Goal: Task Accomplishment & Management: Use online tool/utility

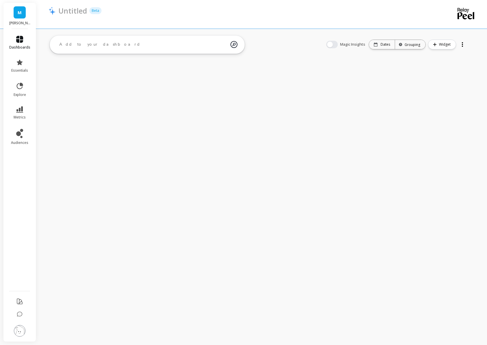
click at [26, 43] on link "dashboards" at bounding box center [19, 43] width 21 height 14
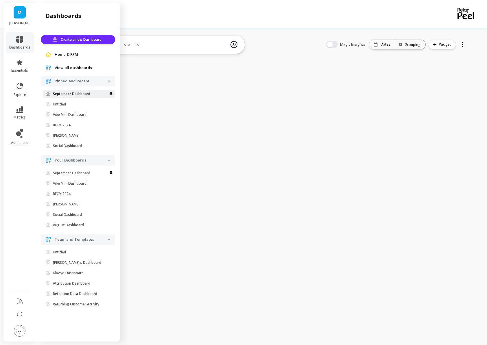
click at [82, 95] on p "September Dashboard" at bounding box center [71, 94] width 37 height 5
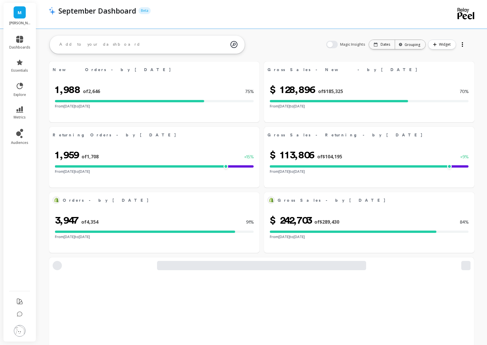
select select "sum"
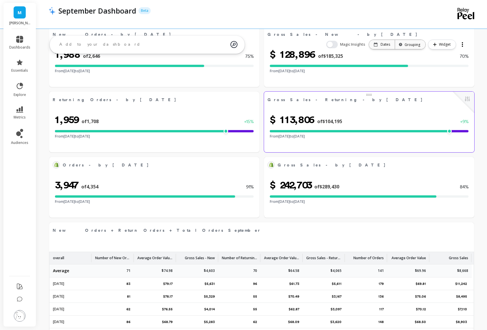
select select "sum"
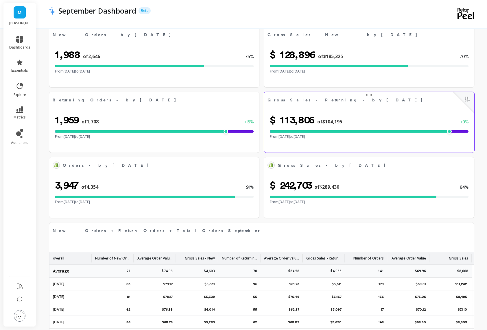
select select "sum"
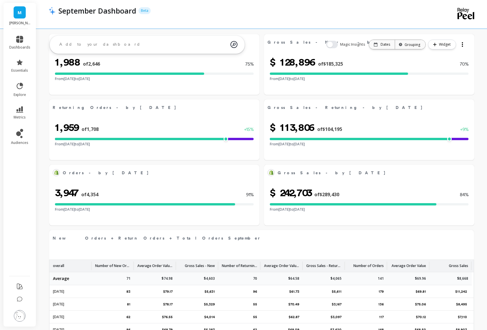
select select "sum"
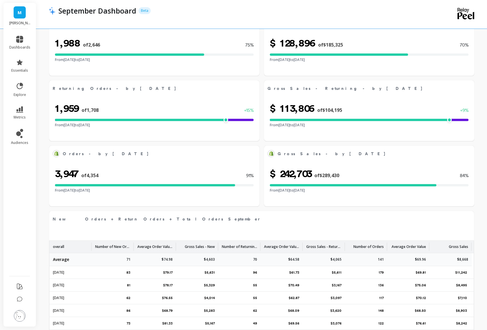
select select "sum"
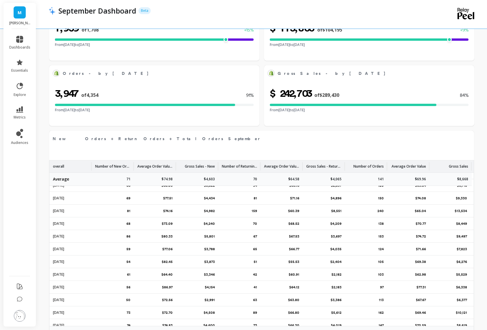
scroll to position [216, 0]
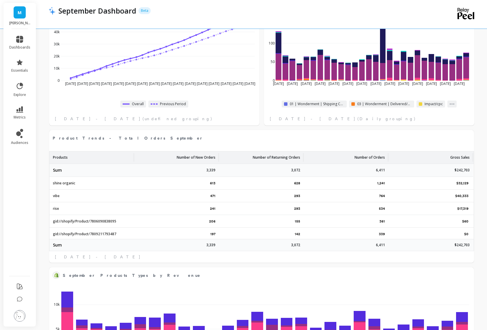
select select "sum"
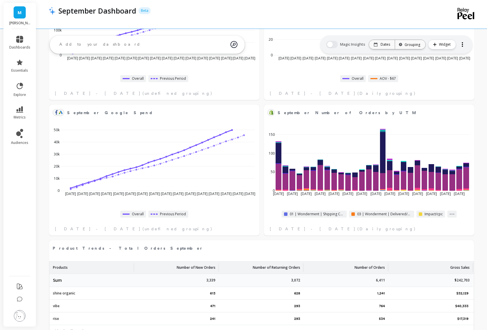
scroll to position [512, 0]
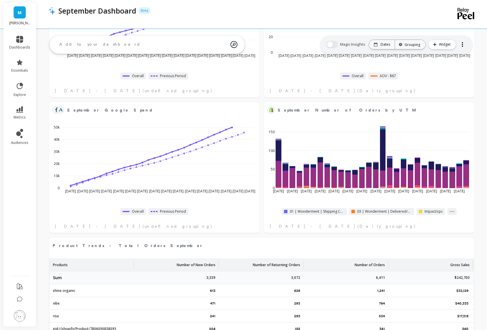
select select "sum"
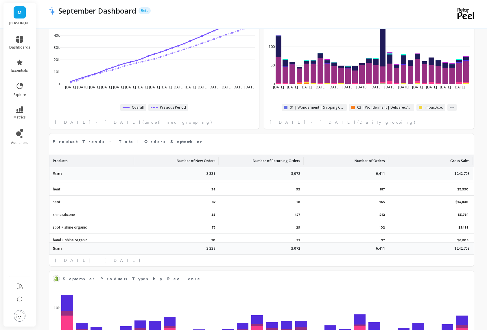
scroll to position [112, 0]
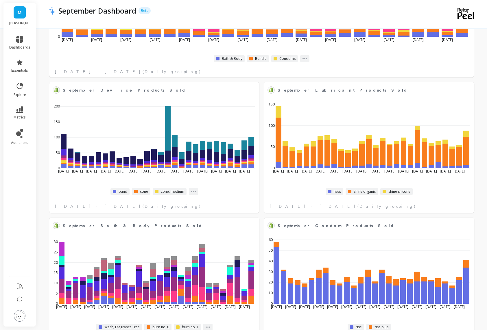
select select "sum"
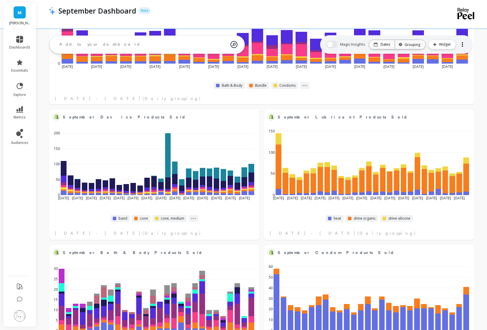
scroll to position [1045, 0]
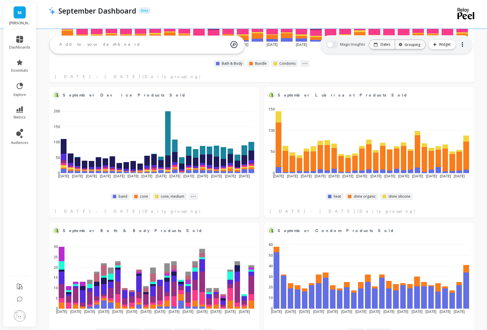
select select "sum"
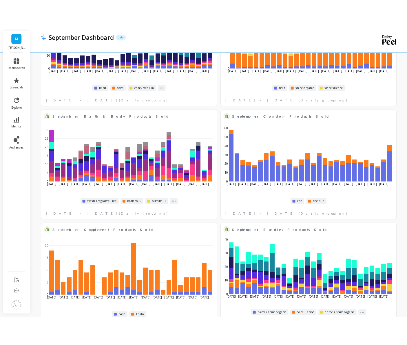
scroll to position [1224, 0]
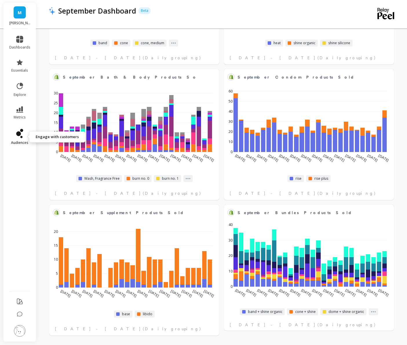
click at [22, 133] on icon at bounding box center [19, 133] width 7 height 9
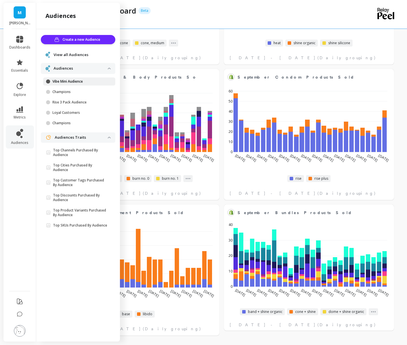
click at [76, 79] on p "Vibe Mini Audience" at bounding box center [79, 81] width 55 height 5
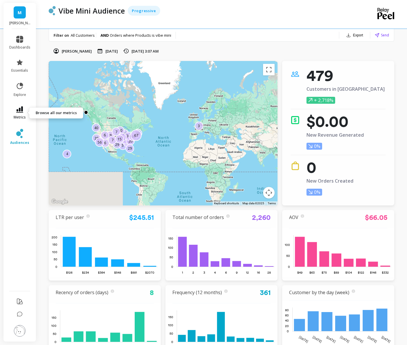
click at [22, 108] on icon at bounding box center [19, 109] width 7 height 6
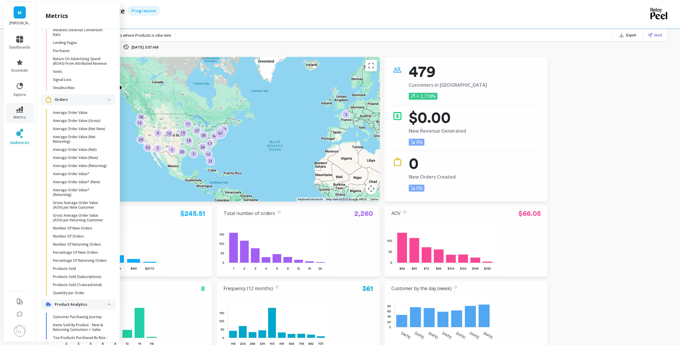
scroll to position [1, 0]
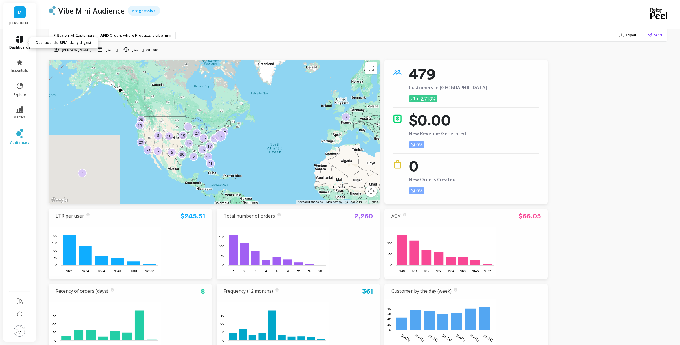
click at [22, 46] on span "dashboards" at bounding box center [19, 47] width 21 height 5
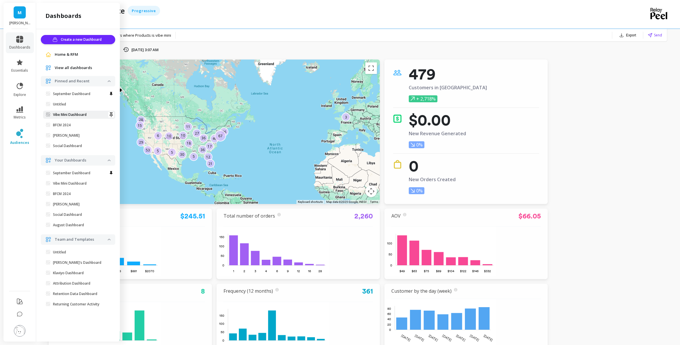
click at [84, 113] on p "Vibe Mini Dashboard" at bounding box center [70, 115] width 34 height 5
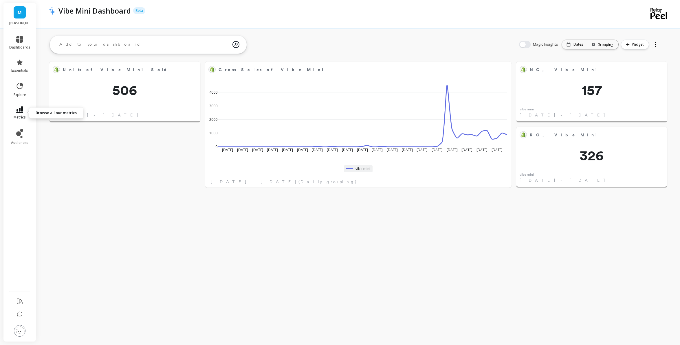
click at [21, 109] on icon at bounding box center [19, 109] width 7 height 6
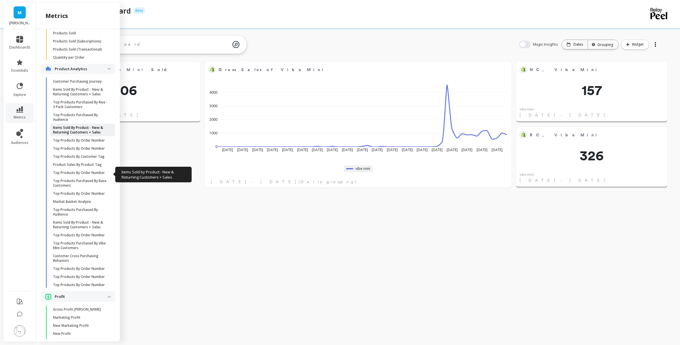
scroll to position [1117, 0]
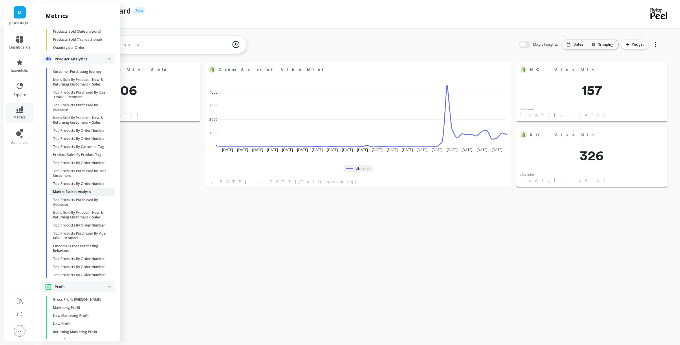
click at [77, 192] on p "Market Basket Analysis" at bounding box center [72, 192] width 38 height 5
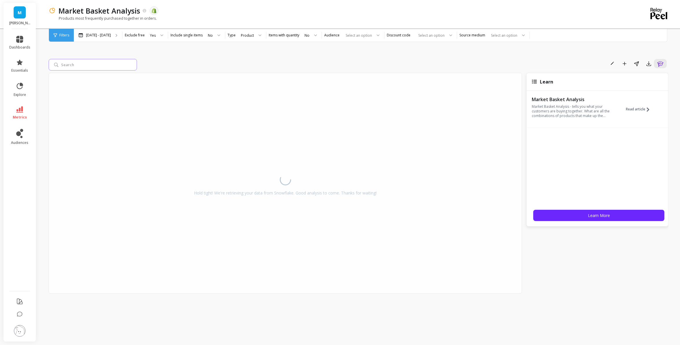
click at [96, 61] on input "search" at bounding box center [93, 65] width 88 height 12
click at [356, 33] on div at bounding box center [357, 35] width 29 height 5
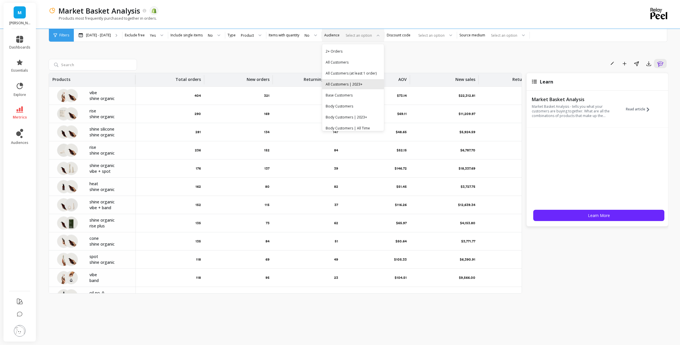
scroll to position [329, 0]
click at [352, 122] on div "Vibe Mini Audience" at bounding box center [353, 123] width 55 height 5
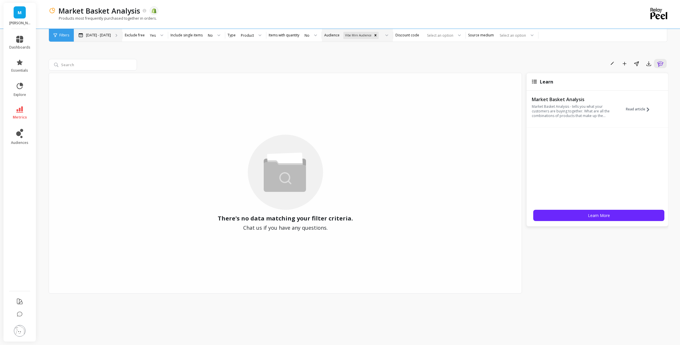
click at [100, 34] on p "Feb 10 - Sep 28" at bounding box center [98, 35] width 25 height 5
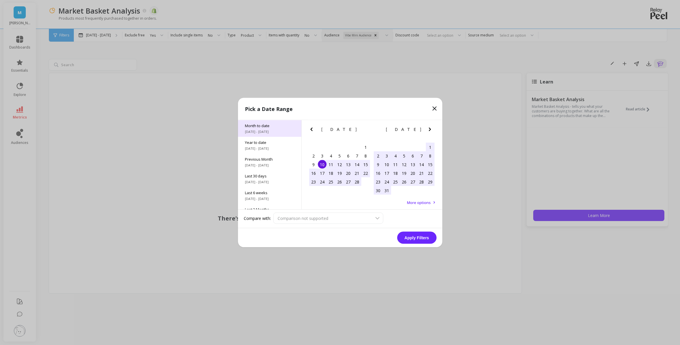
click at [275, 131] on span "9/1/2025 - 9/28/2025" at bounding box center [269, 132] width 49 height 5
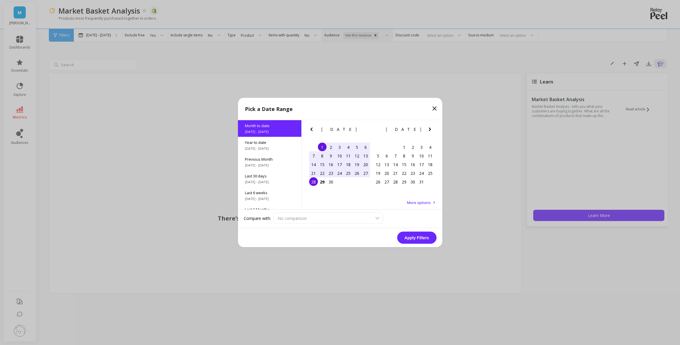
click at [419, 239] on button "Apply Filters" at bounding box center [416, 238] width 39 height 12
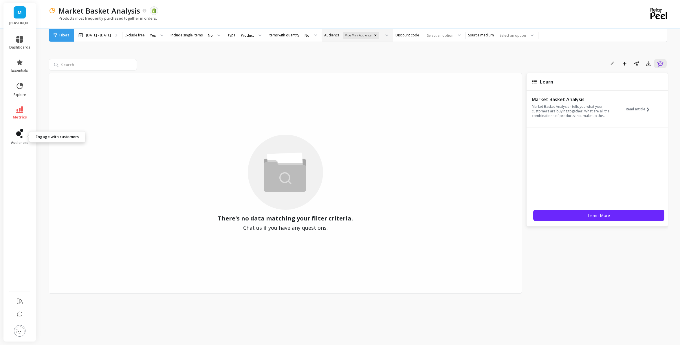
click at [19, 129] on icon at bounding box center [19, 133] width 7 height 9
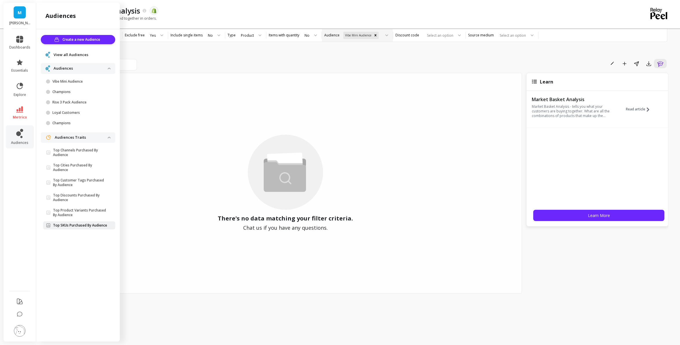
click at [82, 222] on link "Top SKUs Purchased By Audience" at bounding box center [79, 226] width 72 height 8
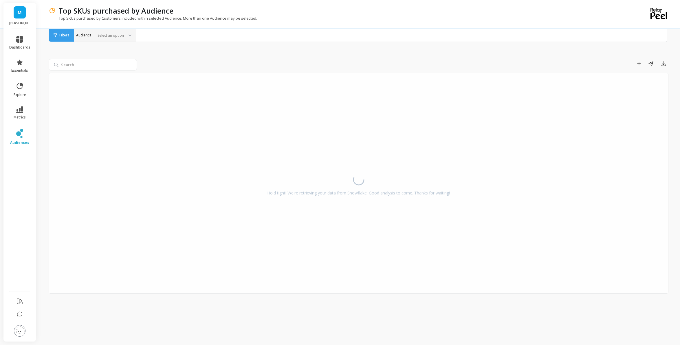
click at [112, 38] on div at bounding box center [109, 35] width 29 height 5
click at [104, 123] on div "Vibe Mini Audience" at bounding box center [105, 123] width 55 height 5
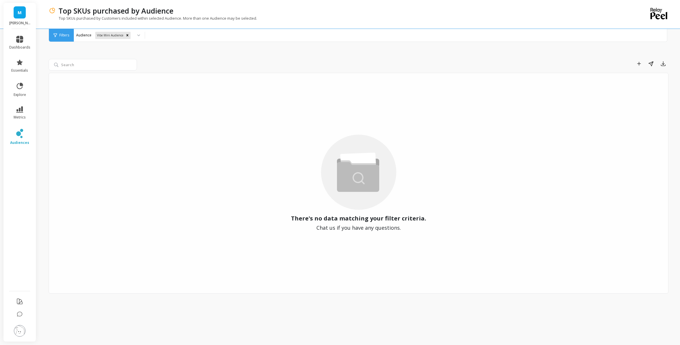
click at [18, 128] on li "audiences" at bounding box center [20, 137] width 28 height 23
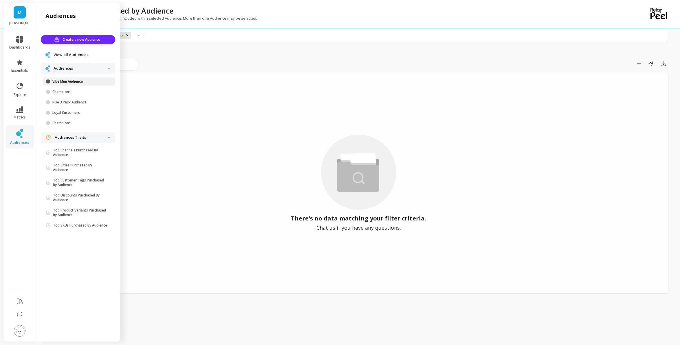
click at [68, 82] on p "Vibe Mini Audience" at bounding box center [79, 81] width 55 height 5
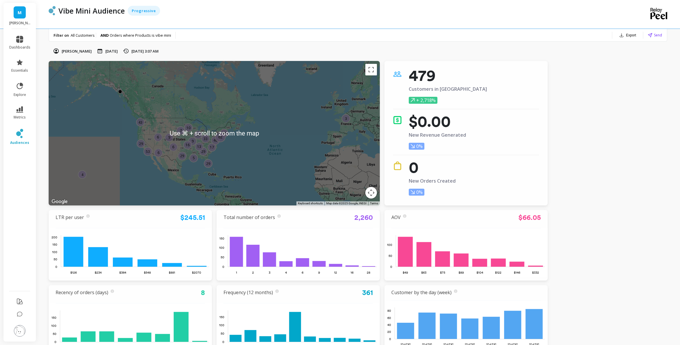
scroll to position [2, 0]
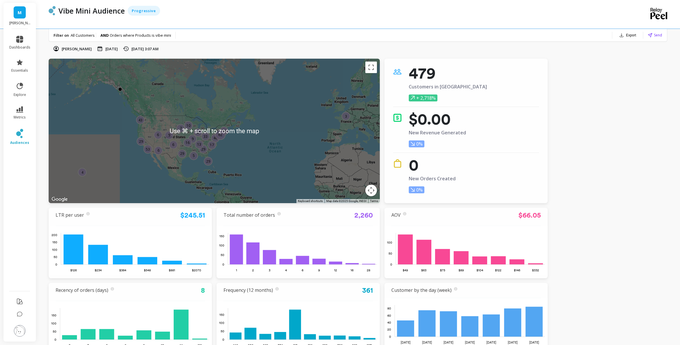
drag, startPoint x: 120, startPoint y: 33, endPoint x: 116, endPoint y: 37, distance: 5.4
click at [120, 33] on span "Orders where Products is vibe mini" at bounding box center [140, 35] width 61 height 5
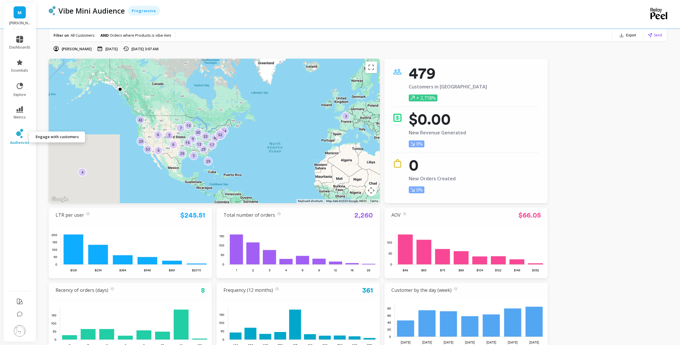
click at [26, 136] on link "audiences" at bounding box center [19, 137] width 21 height 16
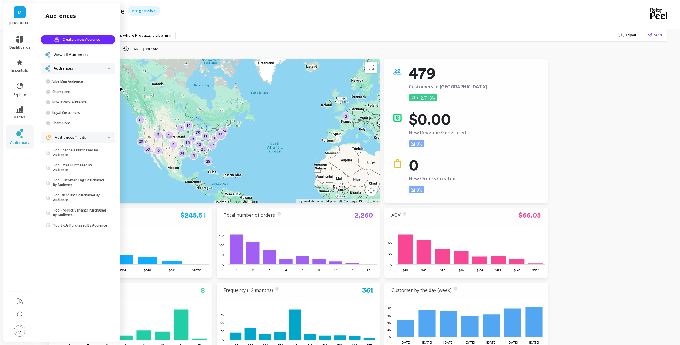
click at [74, 54] on span "View all Audiences" at bounding box center [71, 55] width 35 height 6
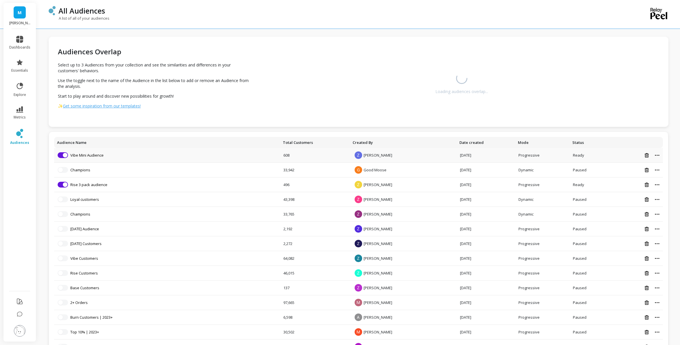
click at [656, 155] on icon at bounding box center [657, 155] width 5 height 1
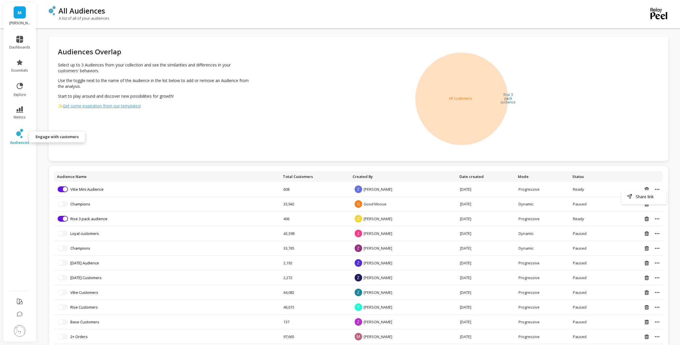
click at [17, 136] on icon at bounding box center [19, 133] width 7 height 9
click at [201, 147] on div "Audiences Overlap Select up to 3 Audiences from your collection and see the sim…" at bounding box center [152, 99] width 207 height 124
click at [65, 219] on span "button" at bounding box center [65, 219] width 5 height 5
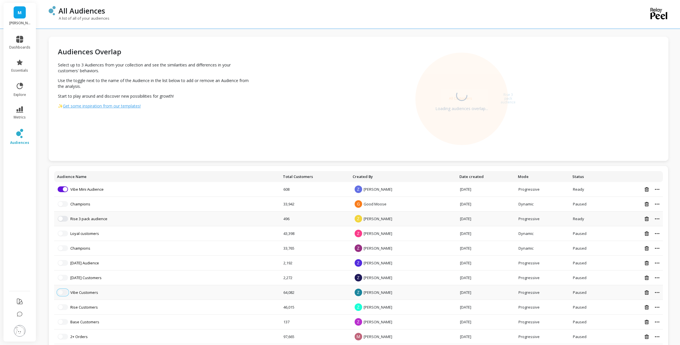
click at [65, 293] on button "button" at bounding box center [63, 293] width 10 height 6
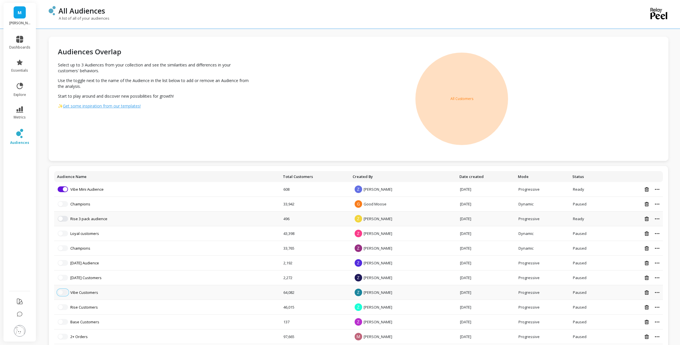
click at [63, 293] on button "button" at bounding box center [63, 293] width 10 height 6
click at [593, 298] on td "Paused" at bounding box center [589, 293] width 40 height 15
click at [95, 293] on link "Vibe Customers" at bounding box center [84, 292] width 28 height 5
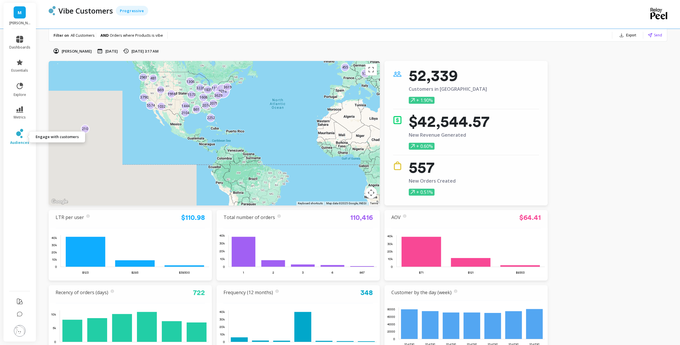
click at [22, 138] on link "audiences" at bounding box center [19, 137] width 21 height 16
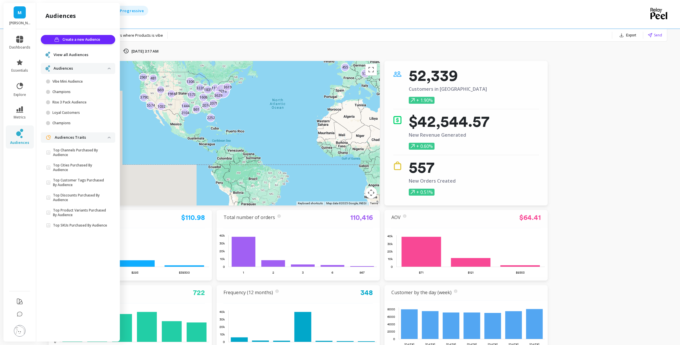
click at [84, 55] on span "View all Audiences" at bounding box center [71, 55] width 35 height 6
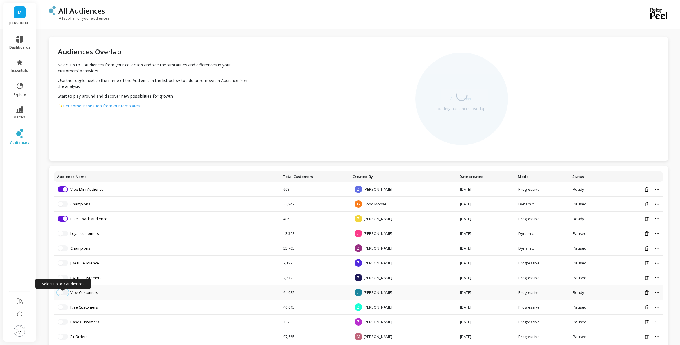
click at [62, 295] on button "button" at bounding box center [63, 293] width 10 height 6
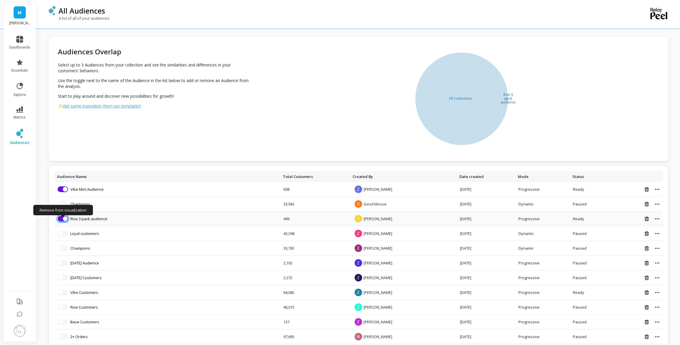
click at [64, 221] on span "button" at bounding box center [65, 219] width 5 height 5
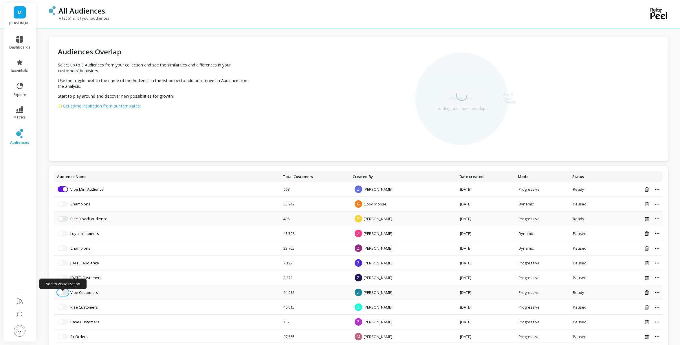
click at [61, 294] on span "button" at bounding box center [60, 293] width 5 height 5
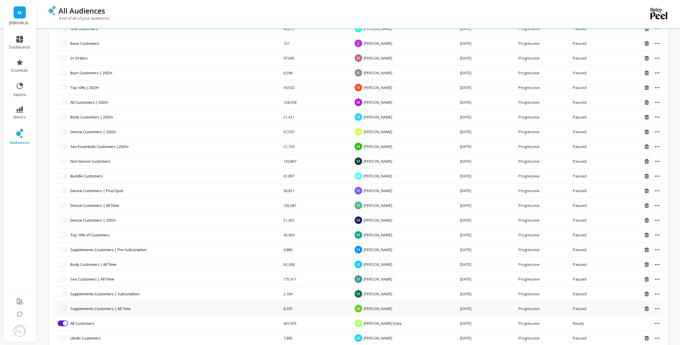
scroll to position [366, 0]
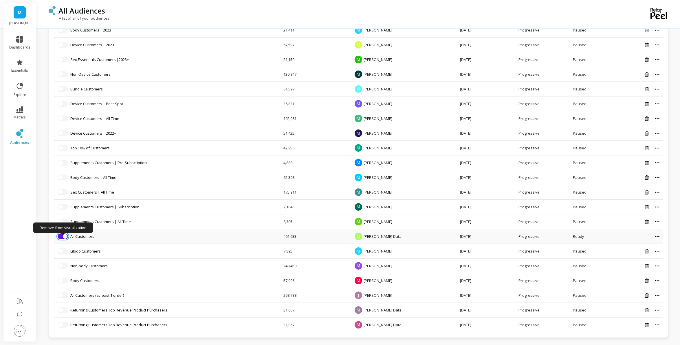
click at [62, 236] on button "button" at bounding box center [63, 237] width 10 height 6
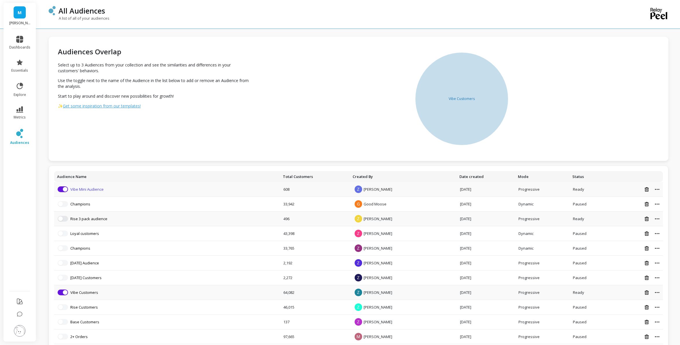
click at [87, 191] on link "Vibe Mini Audience" at bounding box center [86, 189] width 33 height 5
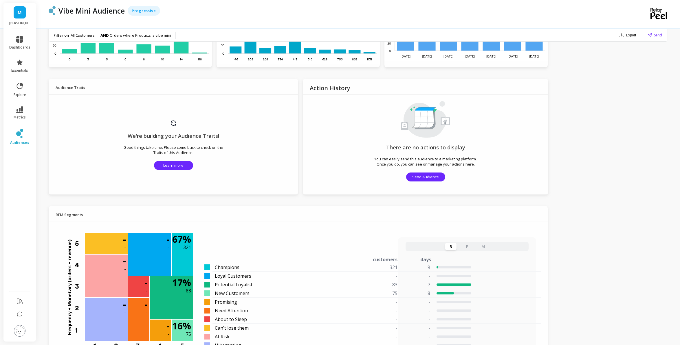
scroll to position [287, 0]
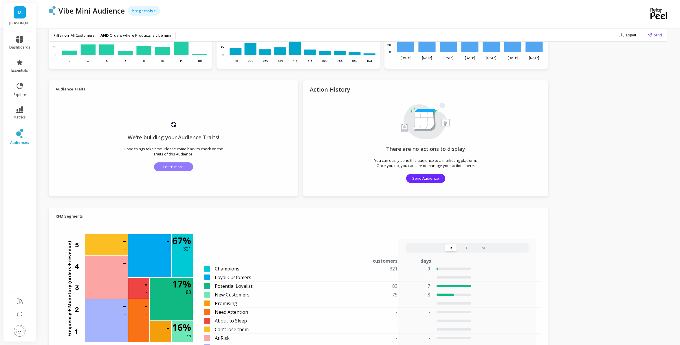
click at [175, 166] on span "Learn more" at bounding box center [173, 166] width 20 height 5
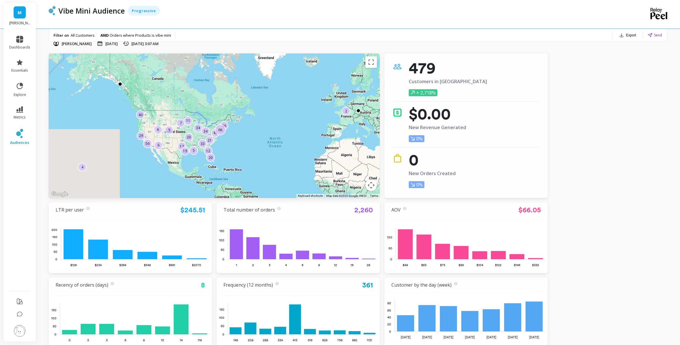
scroll to position [0, 0]
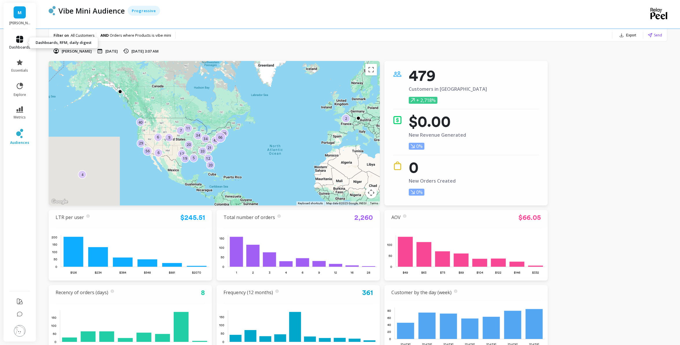
click at [20, 40] on icon at bounding box center [19, 39] width 7 height 7
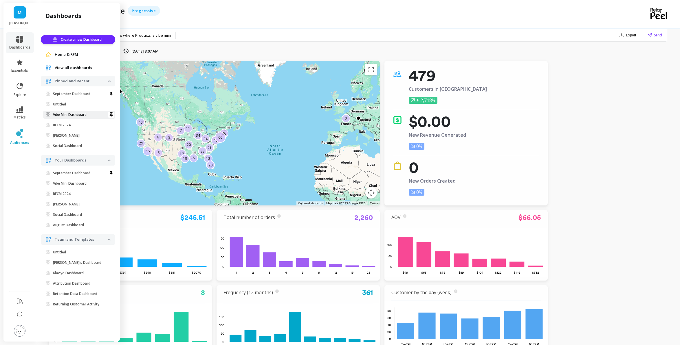
click at [70, 113] on p "Vibe Mini Dashboard" at bounding box center [70, 115] width 34 height 5
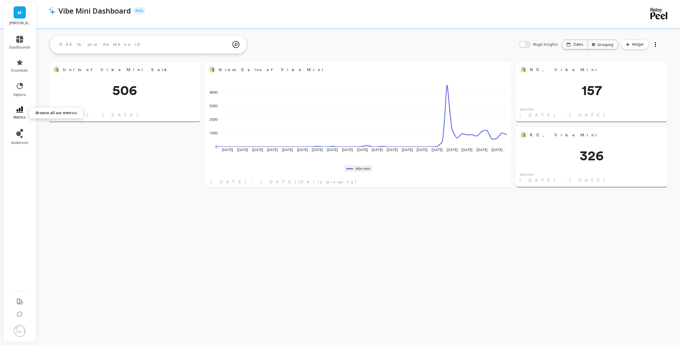
click at [22, 112] on icon at bounding box center [19, 109] width 7 height 6
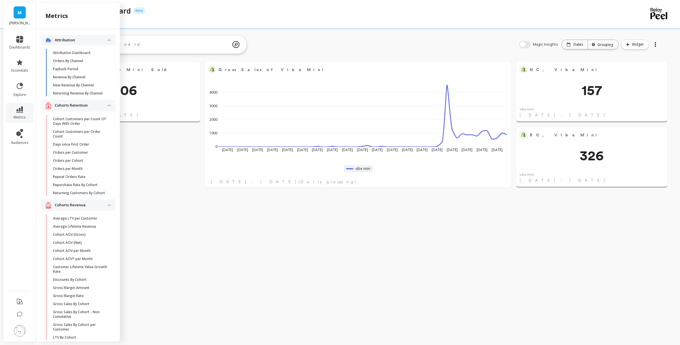
click at [161, 125] on div "Units of Vibe Mini Sold Edit Widget & Insights 506 vibe mini [DATE] - [DATE] NC…" at bounding box center [358, 124] width 644 height 145
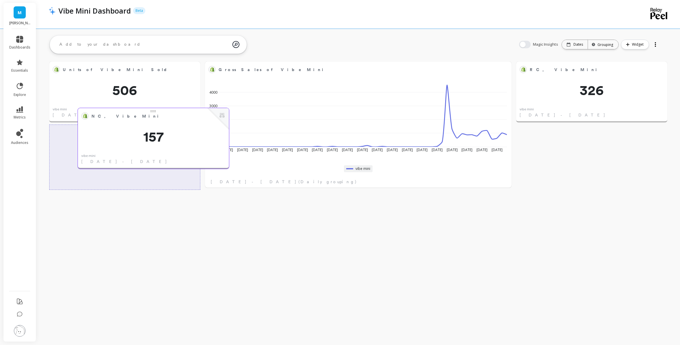
drag, startPoint x: 624, startPoint y: 82, endPoint x: 180, endPoint y: 127, distance: 446.4
click at [180, 127] on div "NC, Vibe Mini Edit Widget & Insights 157 vibe mini [DATE] - [DATE]" at bounding box center [153, 138] width 151 height 61
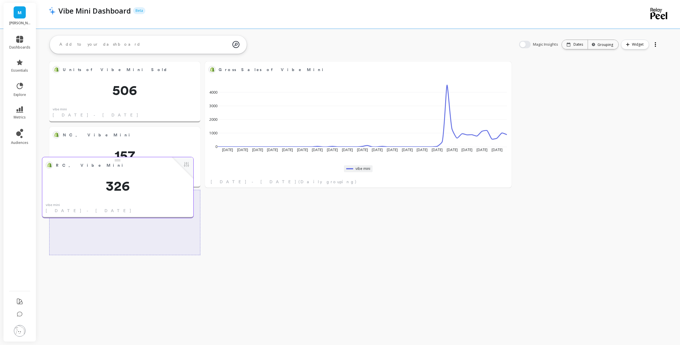
drag, startPoint x: 591, startPoint y: 93, endPoint x: 118, endPoint y: 188, distance: 483.0
click at [118, 188] on span "326" at bounding box center [117, 186] width 151 height 14
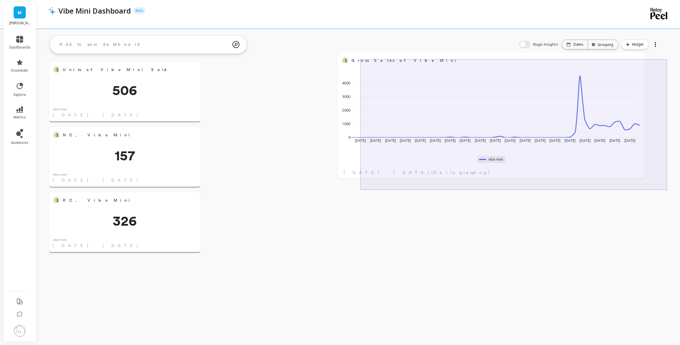
drag, startPoint x: 337, startPoint y: 110, endPoint x: 470, endPoint y: 100, distance: 133.1
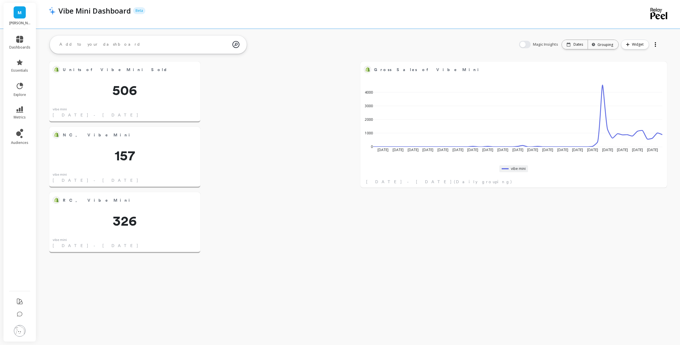
click at [22, 106] on li "metrics" at bounding box center [20, 113] width 28 height 20
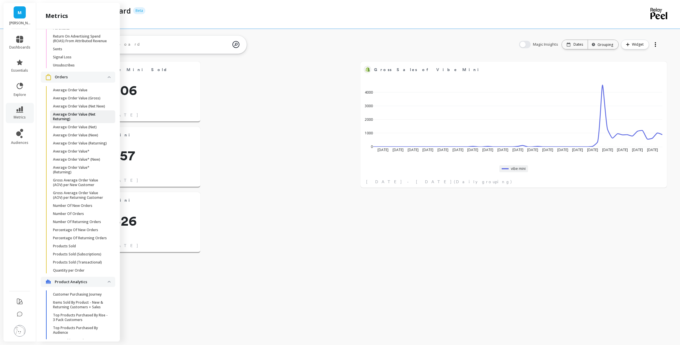
scroll to position [895, 0]
click at [67, 243] on p "Products Sold" at bounding box center [64, 245] width 23 height 5
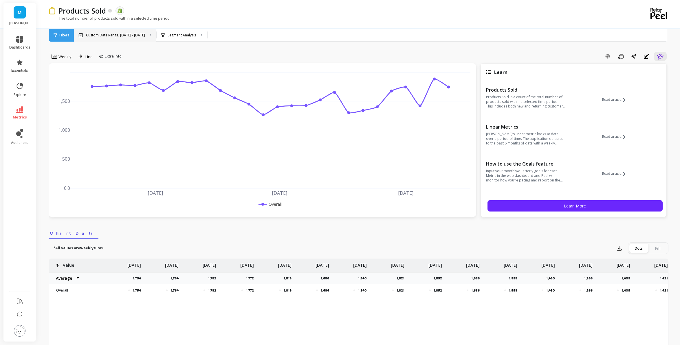
click at [134, 31] on div "Custom Date Range, [DATE] - [DATE]" at bounding box center [115, 35] width 82 height 13
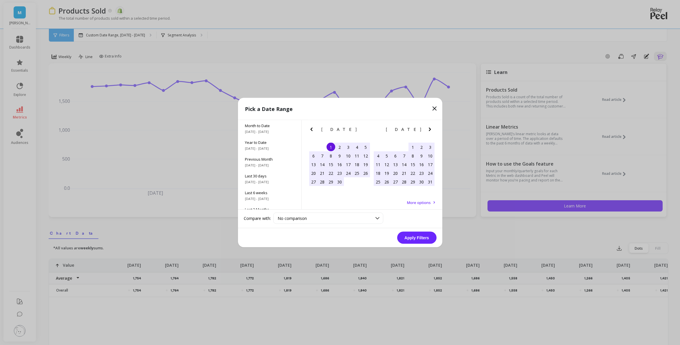
click at [429, 129] on icon "Next Month" at bounding box center [429, 129] width 7 height 7
click at [429, 129] on icon "Next Month" at bounding box center [430, 129] width 2 height 3
click at [421, 146] on div "1" at bounding box center [421, 147] width 9 height 9
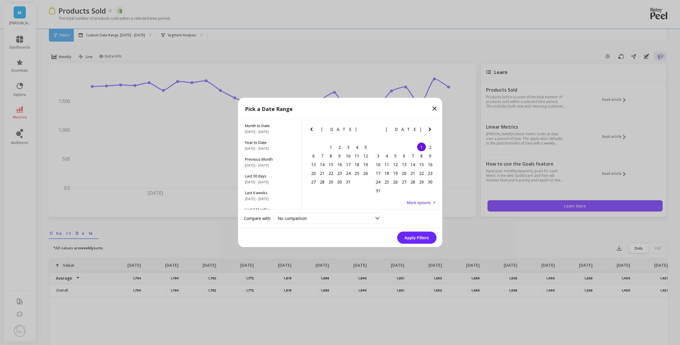
click at [432, 126] on icon "Next Month" at bounding box center [429, 129] width 7 height 7
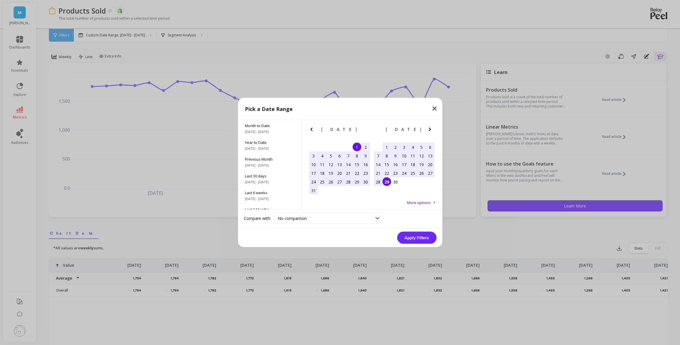
click at [390, 183] on div "29" at bounding box center [386, 182] width 9 height 9
click at [413, 239] on button "Apply Filters" at bounding box center [416, 238] width 39 height 12
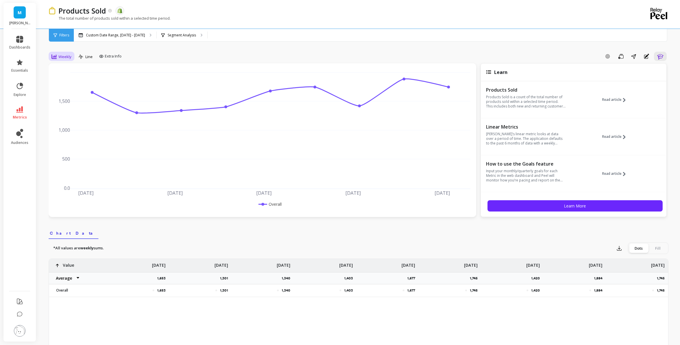
click at [63, 58] on span "Weekly" at bounding box center [64, 56] width 13 height 5
click at [65, 82] on div "Daily" at bounding box center [70, 80] width 33 height 5
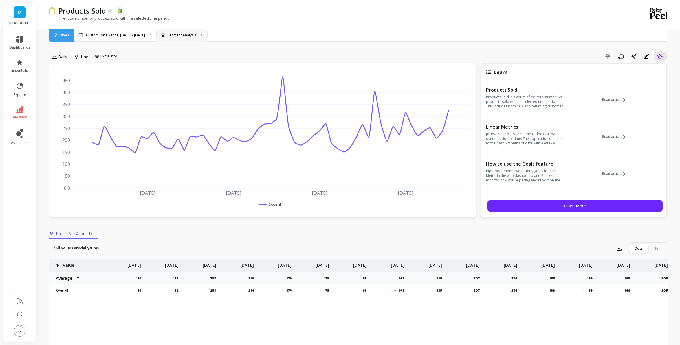
click at [195, 35] on div "Segment Analysis" at bounding box center [182, 35] width 51 height 13
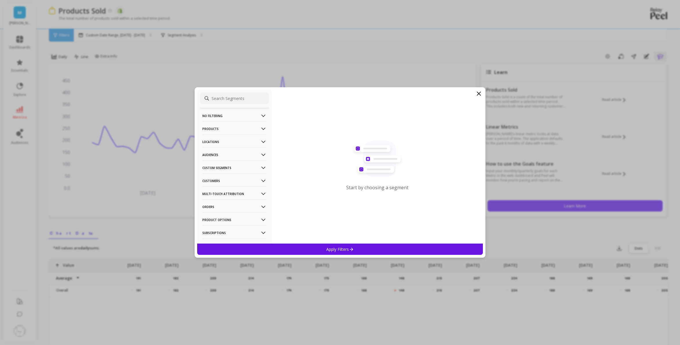
click at [229, 130] on p "Products" at bounding box center [234, 129] width 64 height 15
click at [214, 175] on div "Products" at bounding box center [234, 170] width 69 height 9
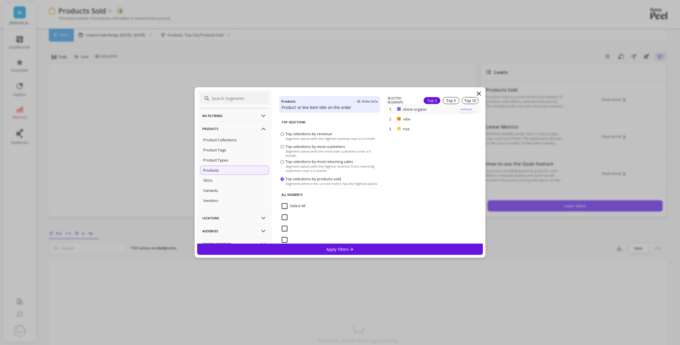
click at [468, 109] on p "remove" at bounding box center [466, 109] width 15 height 4
click at [467, 109] on p "remove" at bounding box center [466, 111] width 15 height 4
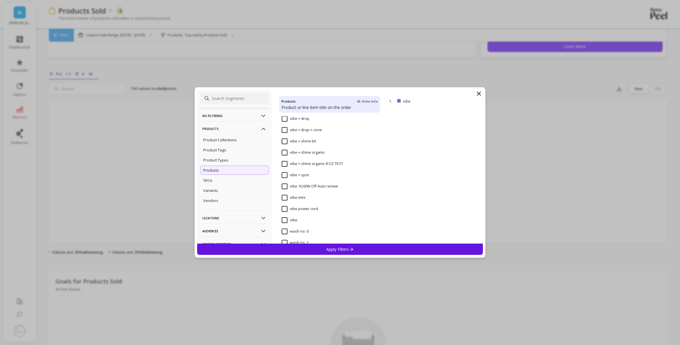
scroll to position [4164, 0]
click at [284, 189] on input "vibe mini" at bounding box center [294, 187] width 24 height 6
click at [262, 253] on div "Apply Filters" at bounding box center [340, 249] width 286 height 11
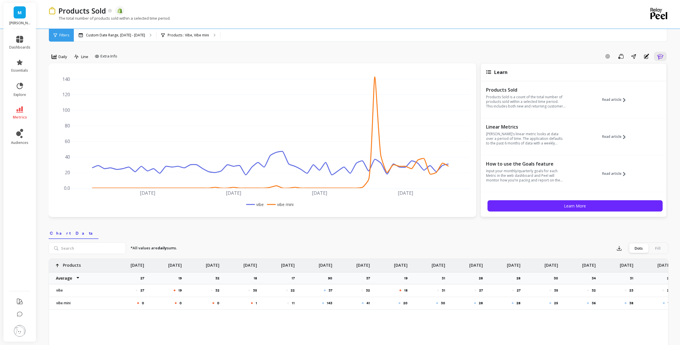
scroll to position [0, 1658]
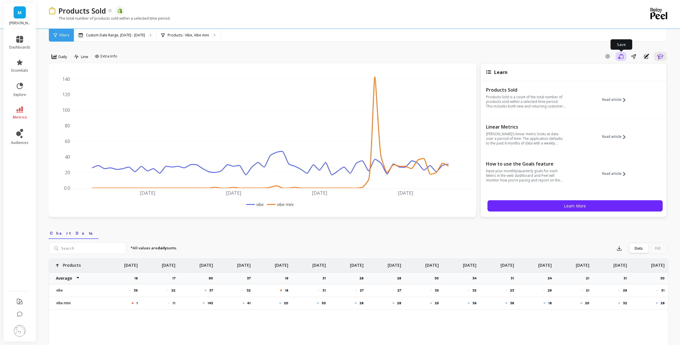
click at [623, 56] on button "Save" at bounding box center [620, 56] width 11 height 9
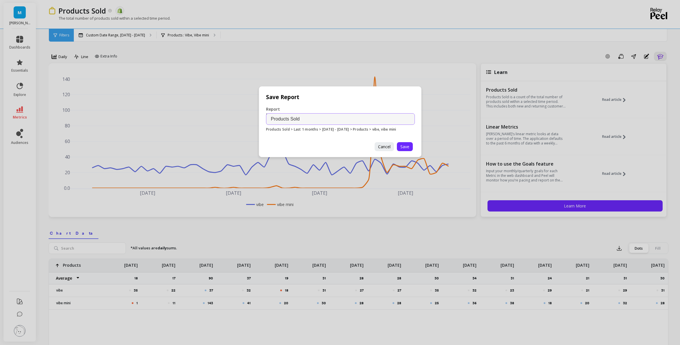
click at [266, 118] on input "Products Sold" at bounding box center [340, 119] width 149 height 12
drag, startPoint x: 272, startPoint y: 118, endPoint x: 255, endPoint y: 117, distance: 17.1
click at [255, 117] on div "Save Report Report Name Products Sold Products Sold > Last 1 months > 08.01.25 …" at bounding box center [340, 172] width 680 height 345
type input "v"
type input "Vibe, Vibe Mini Units Sold"
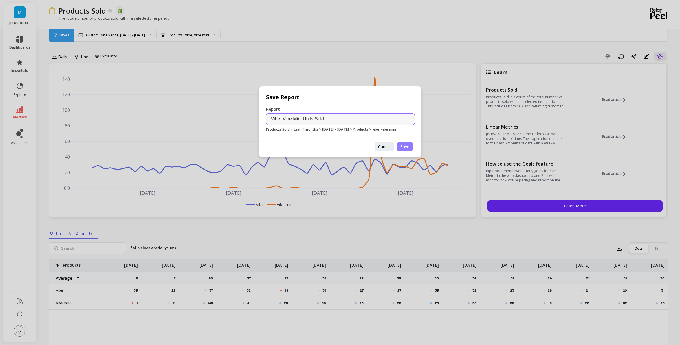
scroll to position [0, 0]
click at [403, 147] on span "Save" at bounding box center [404, 146] width 9 height 5
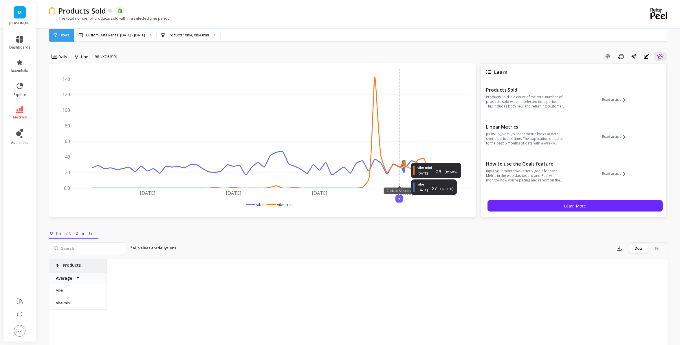
scroll to position [0, 1658]
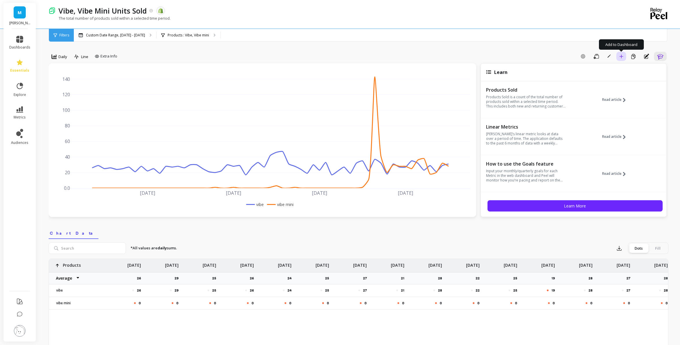
click at [619, 56] on icon "button" at bounding box center [621, 56] width 4 height 4
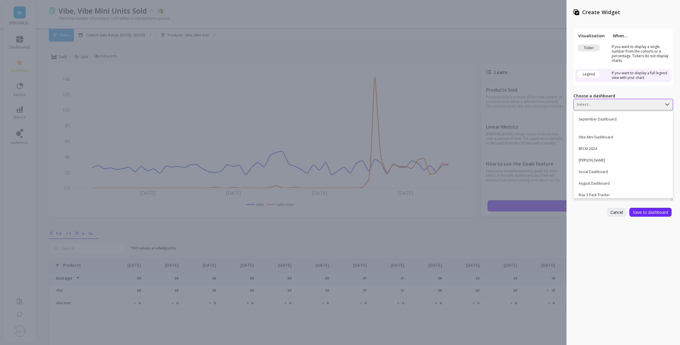
click at [584, 105] on div at bounding box center [617, 104] width 82 height 7
click at [609, 137] on div "Vibe Mini Dashboard" at bounding box center [622, 138] width 95 height 10
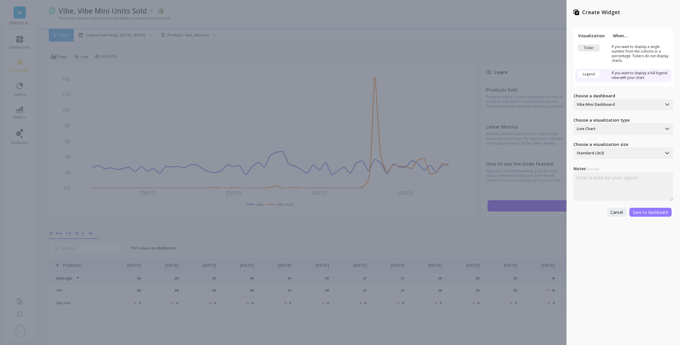
click at [651, 211] on span "Save to dashboard" at bounding box center [650, 212] width 35 height 5
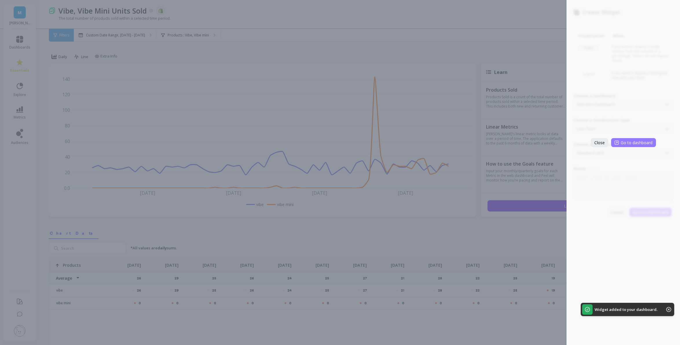
click at [624, 144] on span "Go to dashboard" at bounding box center [636, 142] width 32 height 5
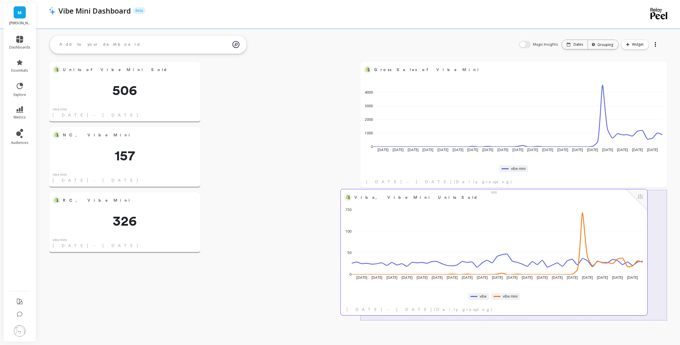
drag, startPoint x: 333, startPoint y: 212, endPoint x: 469, endPoint y: 209, distance: 135.7
click at [469, 209] on div "Aug 3 2025 Aug 6 Aug 9 Aug 12 Aug 15 Aug 18 Aug 21 Aug 24 Aug 27 Aug 30 Sep 2 S…" at bounding box center [493, 245] width 303 height 85
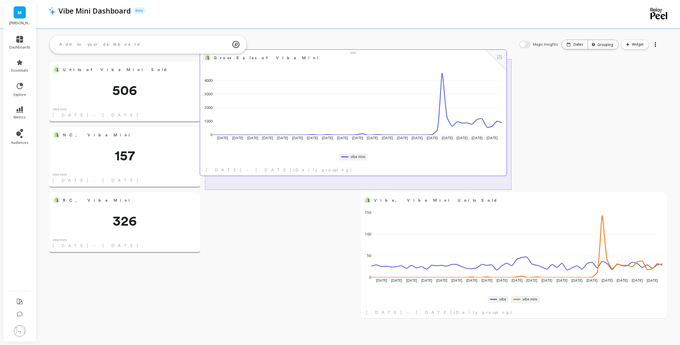
drag, startPoint x: 503, startPoint y: 78, endPoint x: 349, endPoint y: 67, distance: 154.6
click at [343, 66] on div "Aug 3 2025 Aug 6 Aug 9 Aug 12 Aug 15 Aug 18 Aug 21 Aug 24 Aug 27 Aug 30 Sep 2 S…" at bounding box center [353, 105] width 303 height 85
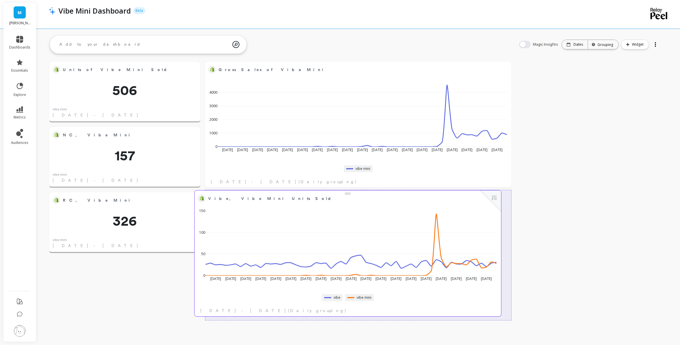
drag, startPoint x: 471, startPoint y: 212, endPoint x: 311, endPoint y: 209, distance: 160.0
click at [311, 209] on div "Aug 3 2025 Aug 6 Aug 9 Aug 12 Aug 15 Aug 18 Aug 21 Aug 24 Aug 27 Aug 30 Sep 2 S…" at bounding box center [347, 246] width 303 height 85
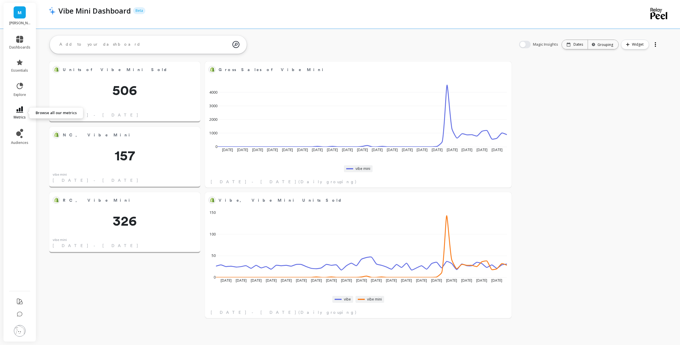
click at [23, 110] on icon at bounding box center [19, 109] width 7 height 6
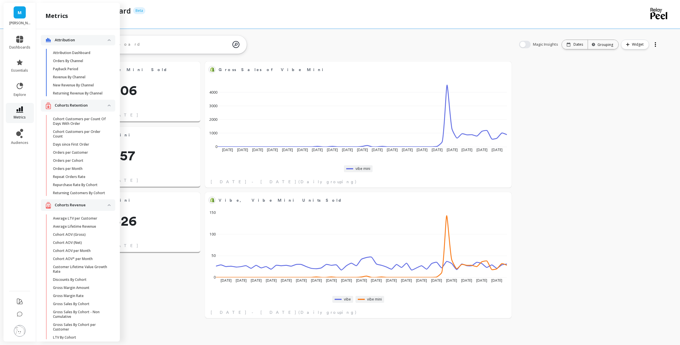
scroll to position [895, 0]
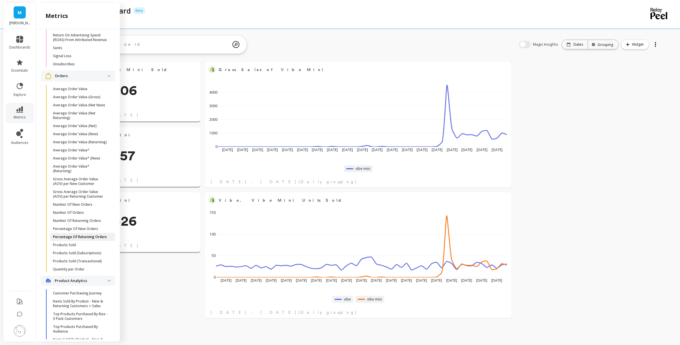
click at [84, 238] on p "Percentage Of Returning Orders" at bounding box center [80, 237] width 54 height 5
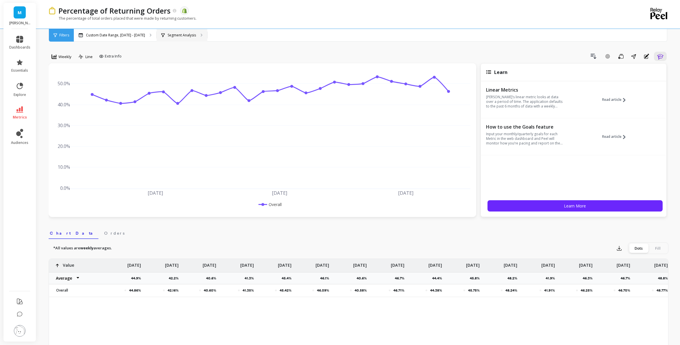
click at [175, 32] on div "Segment Analysis" at bounding box center [182, 35] width 51 height 13
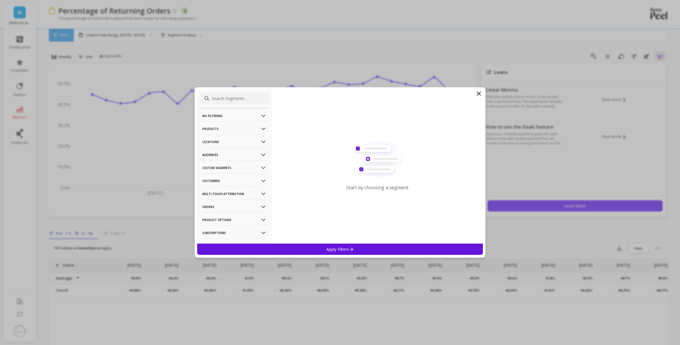
click at [227, 129] on p "Products" at bounding box center [234, 129] width 64 height 15
click at [225, 167] on div "Products" at bounding box center [234, 170] width 69 height 9
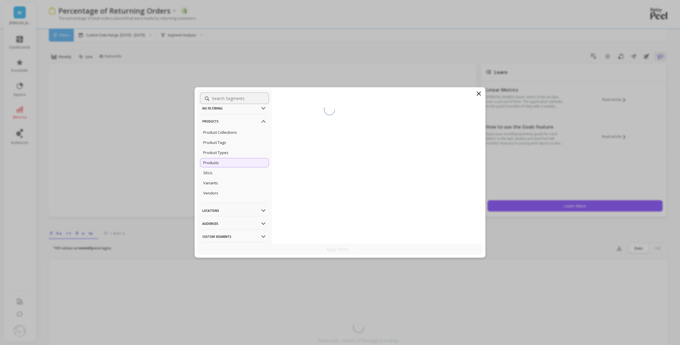
scroll to position [10, 0]
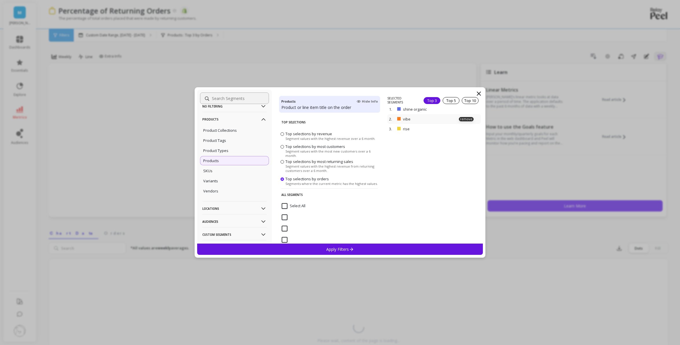
click at [0, 0] on p "remove" at bounding box center [0, 0] width 0 height 0
click at [468, 108] on div "2. rise remove" at bounding box center [433, 111] width 93 height 10
click at [468, 103] on p "remove" at bounding box center [466, 101] width 15 height 4
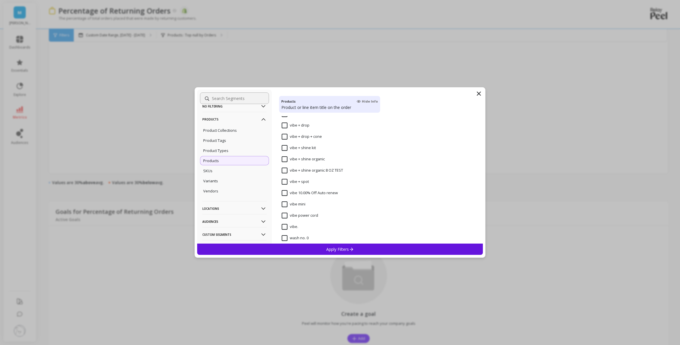
scroll to position [4146, 0]
click at [286, 206] on input "vibe mini" at bounding box center [294, 206] width 24 height 6
click at [298, 250] on div "Apply Filters" at bounding box center [340, 249] width 286 height 11
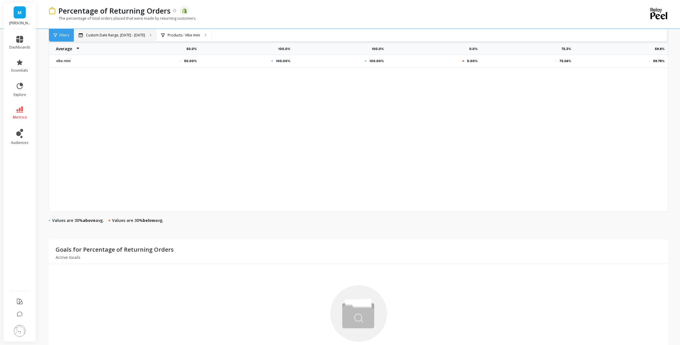
click at [126, 35] on p "Custom Date Range, Apr 1 - Sep 28" at bounding box center [115, 35] width 59 height 5
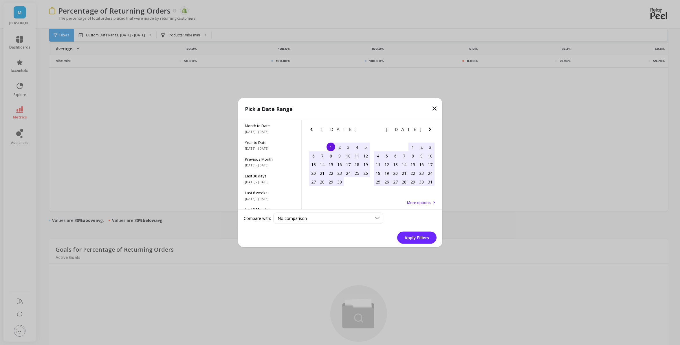
click at [429, 130] on icon "Next Month" at bounding box center [429, 129] width 7 height 7
click at [430, 131] on icon "Next Month" at bounding box center [429, 129] width 7 height 7
click at [429, 131] on icon "Next Month" at bounding box center [429, 129] width 7 height 7
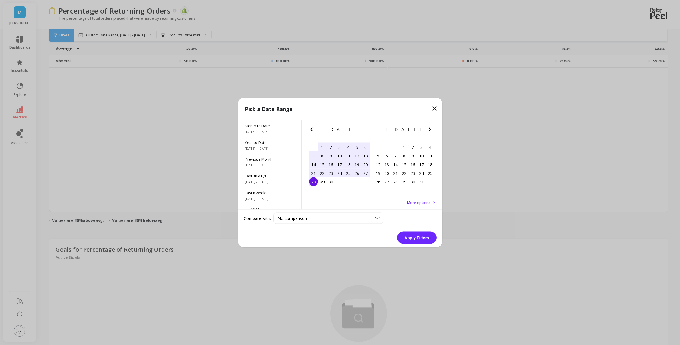
click at [311, 131] on icon "Previous Month" at bounding box center [311, 129] width 7 height 7
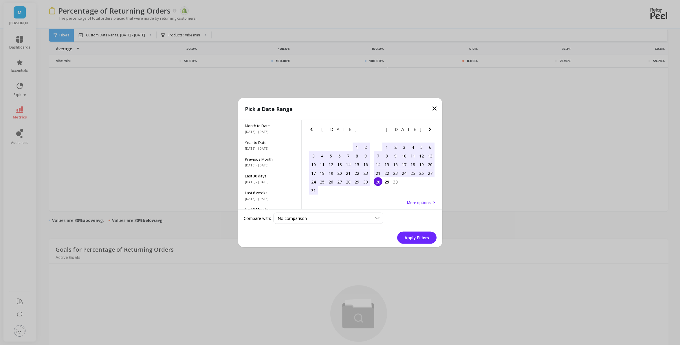
click at [355, 146] on div "1" at bounding box center [356, 147] width 9 height 9
click at [387, 184] on div "29" at bounding box center [386, 182] width 9 height 9
click at [264, 205] on div "All Data 6/1/2017 - 9/30/2025" at bounding box center [269, 201] width 63 height 17
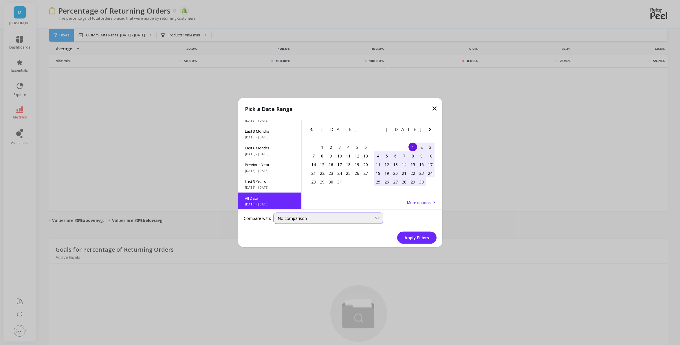
scroll to position [0, 0]
click at [415, 236] on button "Apply Filters" at bounding box center [416, 238] width 39 height 12
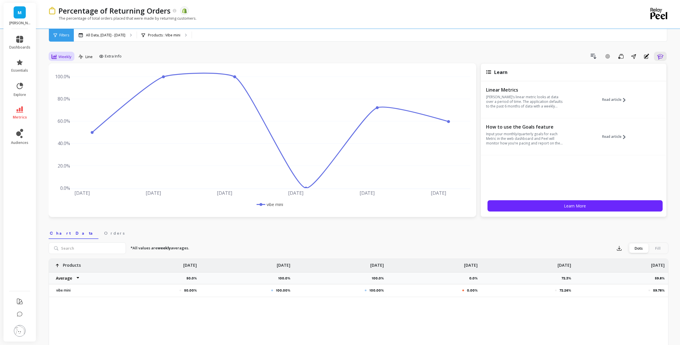
click at [67, 58] on span "Weekly" at bounding box center [64, 56] width 13 height 5
click at [69, 70] on div "All" at bounding box center [70, 69] width 33 height 5
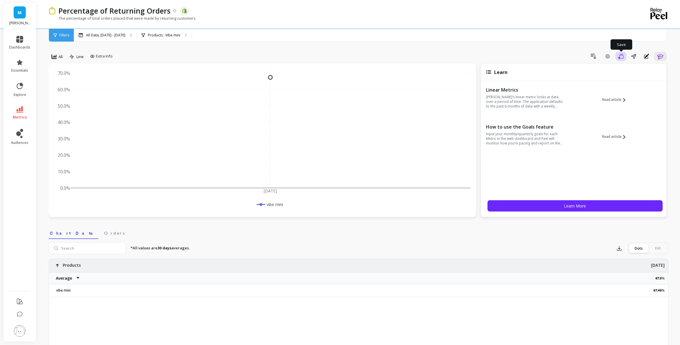
click at [620, 56] on icon "button" at bounding box center [620, 56] width 5 height 5
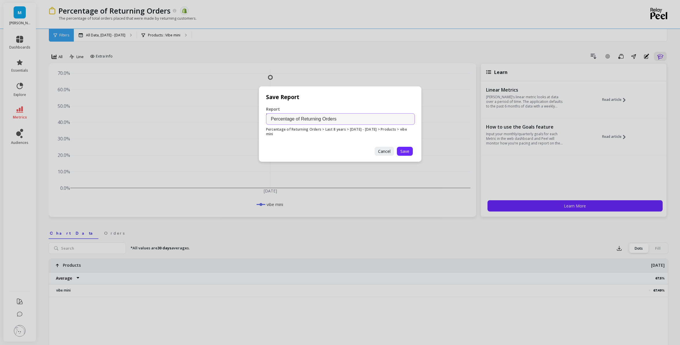
click at [356, 119] on input "Percentage of Returning Orders" at bounding box center [340, 119] width 149 height 12
type input "Percentage of Returning Orders Vibe Mini"
click at [407, 150] on span "Save" at bounding box center [404, 151] width 9 height 5
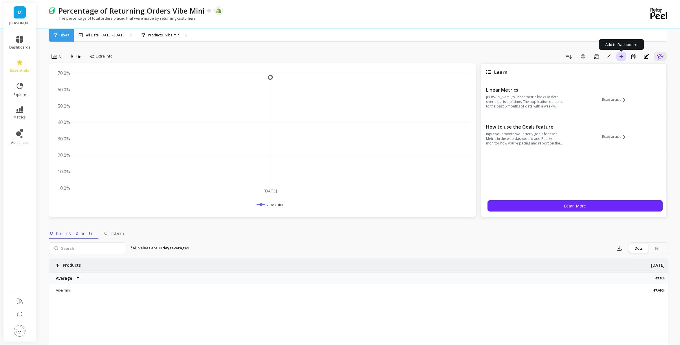
click at [620, 56] on icon "button" at bounding box center [621, 56] width 4 height 4
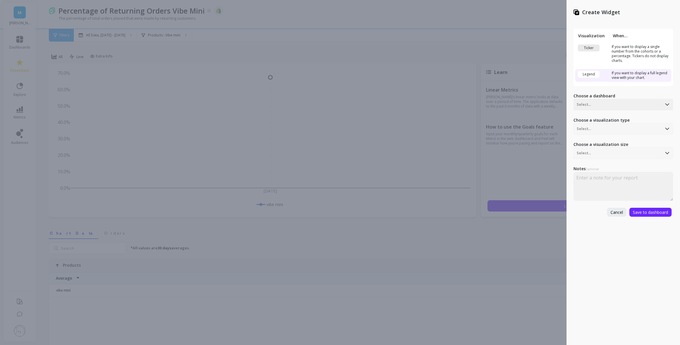
click at [606, 54] on td "Ticker" at bounding box center [592, 54] width 35 height 22
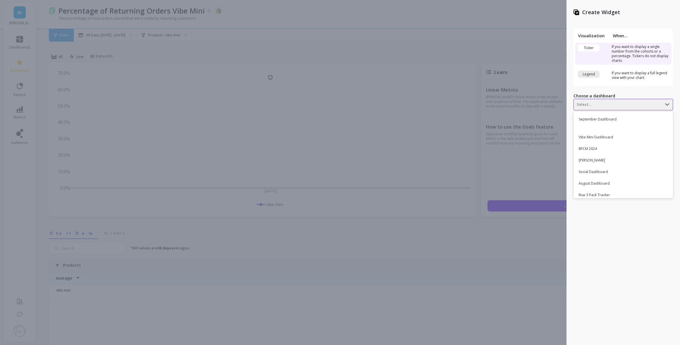
click at [608, 107] on div at bounding box center [617, 104] width 82 height 7
click at [604, 137] on div "Vibe Mini Dashboard" at bounding box center [622, 138] width 95 height 10
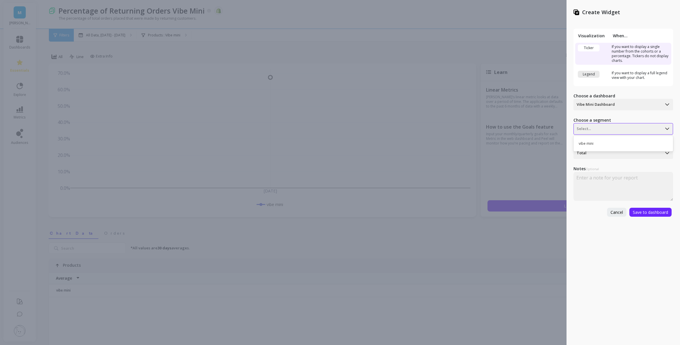
click at [597, 130] on div at bounding box center [617, 129] width 82 height 7
click at [598, 147] on div "vibe mini" at bounding box center [622, 144] width 95 height 10
click at [646, 216] on button "Save to dashboard" at bounding box center [650, 212] width 42 height 9
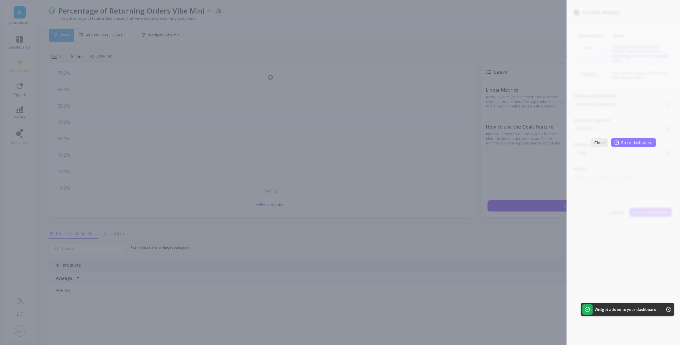
click at [622, 146] on button "Go to dashboard" at bounding box center [633, 142] width 45 height 9
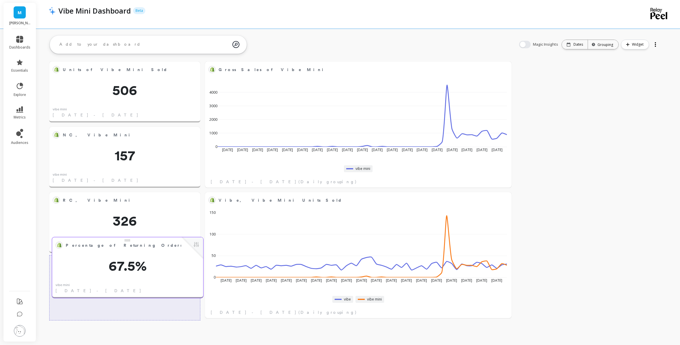
drag, startPoint x: 602, startPoint y: 100, endPoint x: 138, endPoint y: 275, distance: 496.2
click at [139, 276] on div "Percentage of Returning Orders Vibe Mini Edit Widget & Insights 67.5% vibe mini…" at bounding box center [127, 268] width 151 height 61
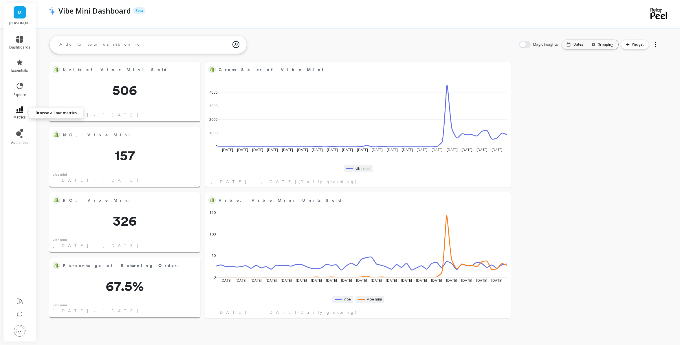
click at [22, 117] on span "metrics" at bounding box center [20, 117] width 12 height 5
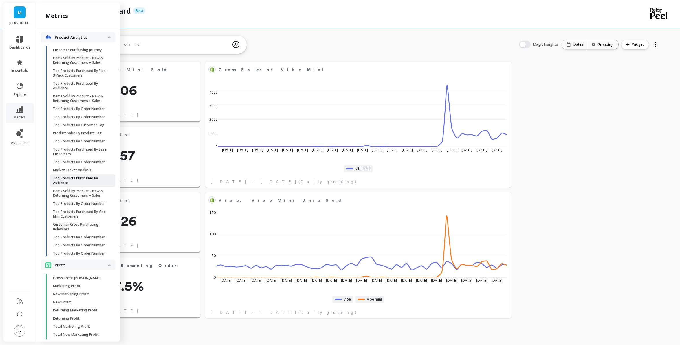
scroll to position [1139, 0]
click at [86, 225] on p "Customer Cross Purchasing Behaviors" at bounding box center [80, 226] width 55 height 9
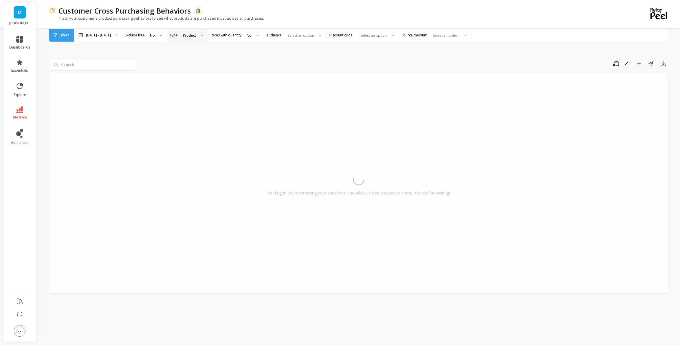
click at [193, 38] on div "Product" at bounding box center [193, 35] width 30 height 13
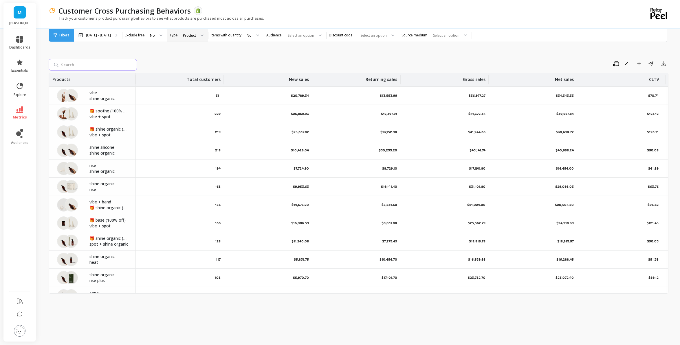
click at [100, 66] on input "search" at bounding box center [93, 65] width 88 height 12
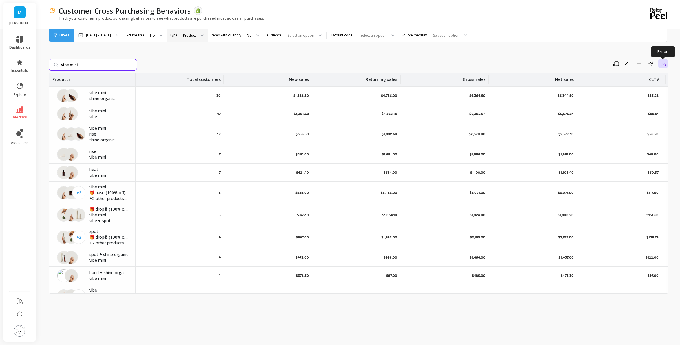
type input "vibe mini"
click at [662, 67] on button "button" at bounding box center [663, 63] width 10 height 9
click at [639, 99] on span "Google Sheets" at bounding box center [641, 101] width 27 height 6
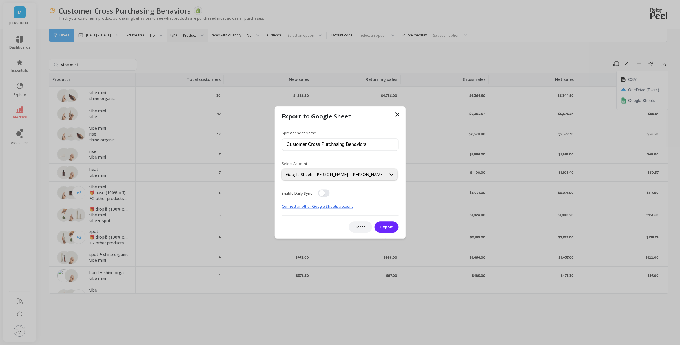
click at [399, 116] on icon at bounding box center [397, 114] width 7 height 7
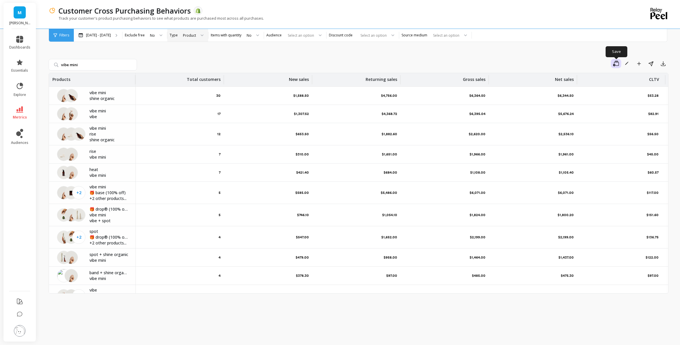
click at [615, 64] on icon "button" at bounding box center [616, 64] width 6 height 6
click at [600, 90] on span "Save as new" at bounding box center [592, 90] width 23 height 6
click at [584, 91] on span "Save as new" at bounding box center [592, 90] width 23 height 6
click at [517, 63] on div "Save To create a slice, save your filtered state. Save Save as new Rename Add t…" at bounding box center [403, 63] width 529 height 9
click at [618, 67] on button "button" at bounding box center [616, 63] width 10 height 9
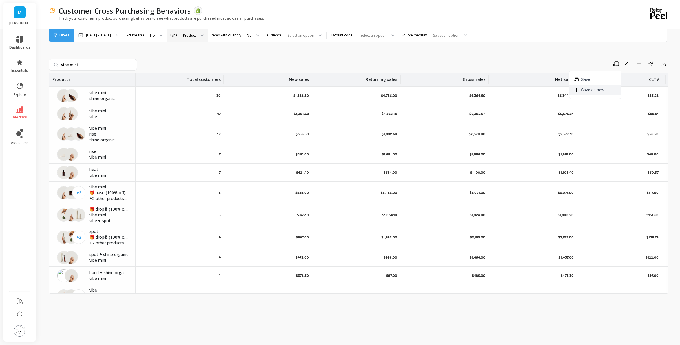
click at [605, 91] on button "Save as new" at bounding box center [595, 90] width 52 height 10
click at [663, 63] on icon "button" at bounding box center [663, 64] width 4 height 4
click at [642, 102] on span "Google Sheets" at bounding box center [641, 101] width 27 height 6
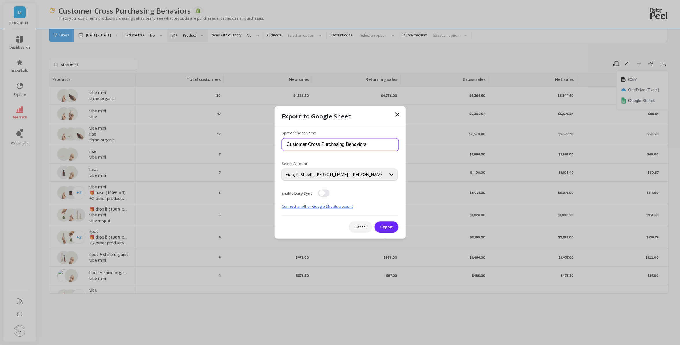
click at [288, 142] on input "Customer Cross Purchasing Behaviors" at bounding box center [340, 145] width 117 height 12
click at [380, 146] on input "Customer Cross Purchasing Behaviors" at bounding box center [340, 145] width 117 height 12
type input "Customer Cross Purchasing Behaviors Vibe Mini"
click at [384, 228] on button "Export" at bounding box center [386, 227] width 24 height 11
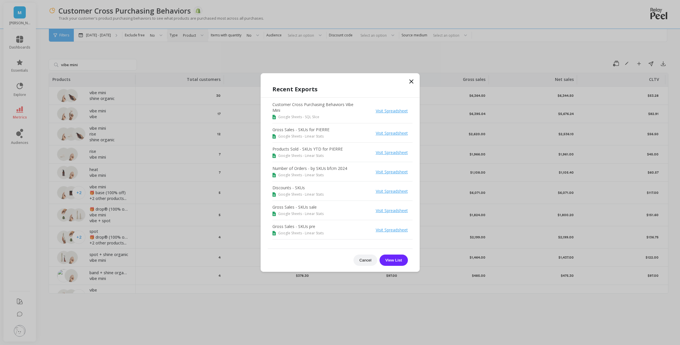
click at [392, 113] on div "Visit Spreadsheet" at bounding box center [392, 110] width 32 height 7
click at [392, 110] on link "Visit Spreadsheet" at bounding box center [392, 110] width 32 height 5
click at [411, 82] on icon at bounding box center [410, 81] width 3 height 3
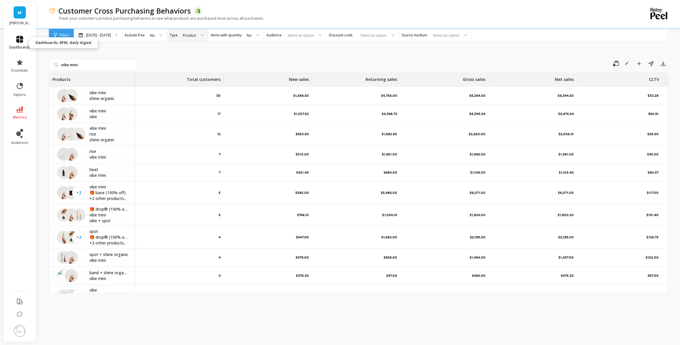
click at [24, 45] on span "dashboards" at bounding box center [19, 47] width 21 height 5
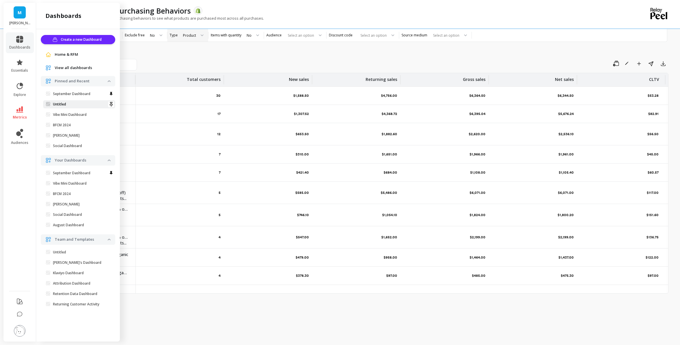
click at [74, 106] on span "Untitled" at bounding box center [77, 104] width 62 height 5
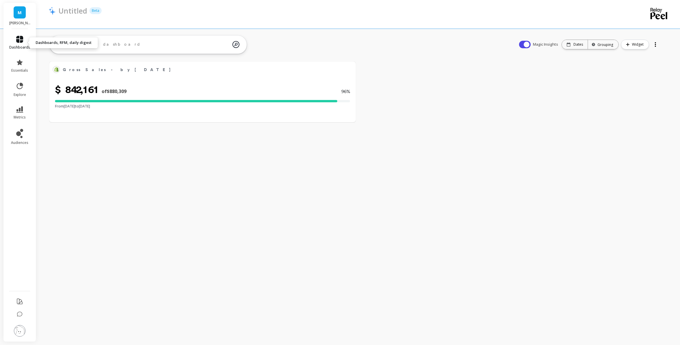
click at [27, 46] on span "dashboards" at bounding box center [19, 47] width 21 height 5
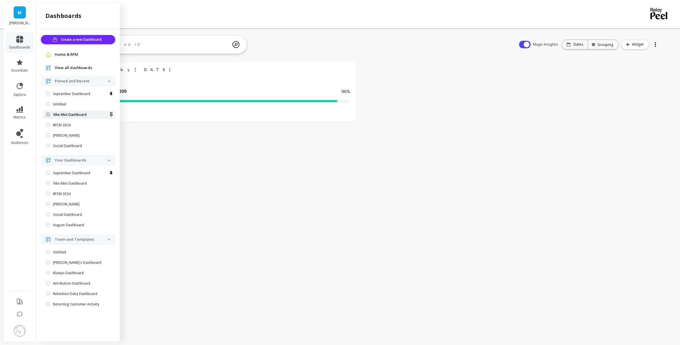
drag, startPoint x: 103, startPoint y: 104, endPoint x: 75, endPoint y: 116, distance: 30.1
click at [75, 116] on ul "September Dashboard Untitled Set as default dashboard Vibe Mini Dashboard Set a…" at bounding box center [79, 121] width 72 height 63
click at [75, 116] on p "Vibe Mini Dashboard" at bounding box center [70, 115] width 34 height 5
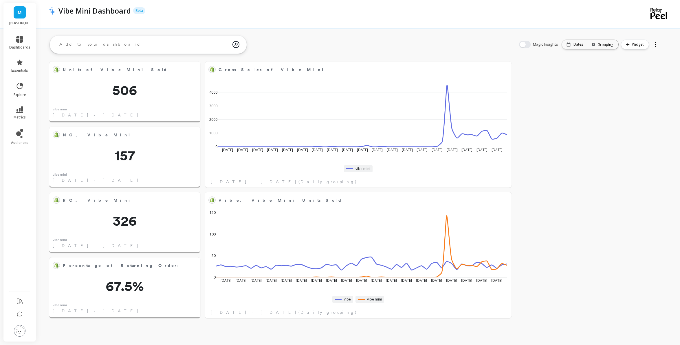
click at [652, 44] on div at bounding box center [655, 44] width 8 height 9
click at [638, 69] on span "Share" at bounding box center [636, 68] width 11 height 6
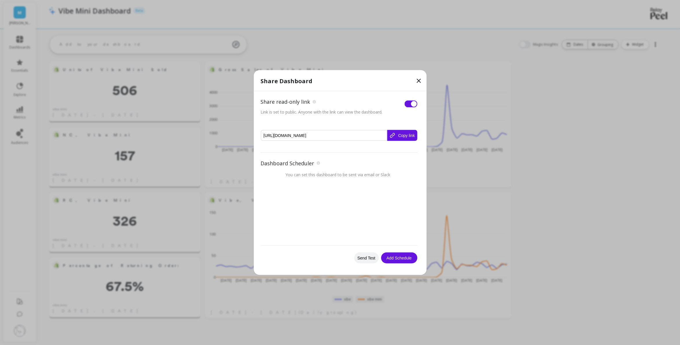
click at [405, 134] on button "Copy link" at bounding box center [402, 135] width 30 height 11
